Goal: Navigation & Orientation: Find specific page/section

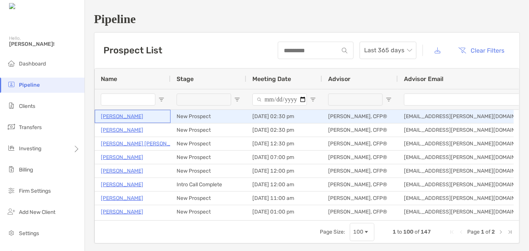
click at [117, 112] on p "Karima Aslami" at bounding box center [122, 116] width 42 height 9
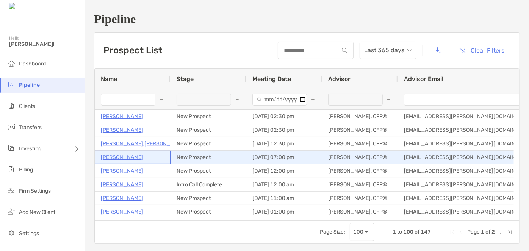
click at [120, 158] on p "[PERSON_NAME]" at bounding box center [122, 157] width 42 height 9
